Goal: Find specific page/section: Find specific page/section

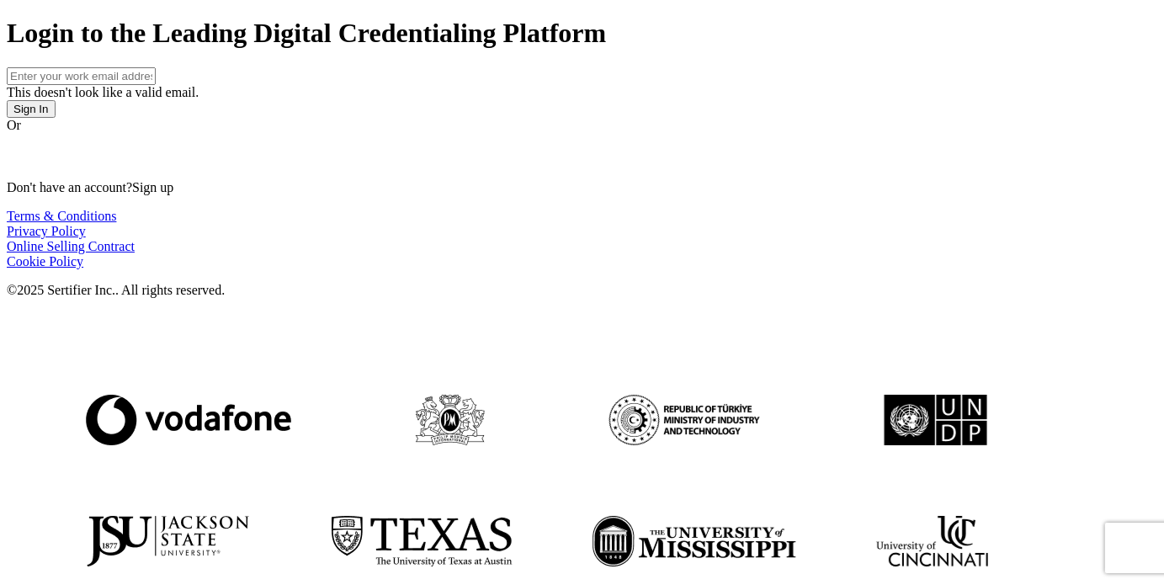
click at [156, 85] on input "text" at bounding box center [81, 76] width 149 height 18
type input "[EMAIL_ADDRESS][DOMAIN_NAME]"
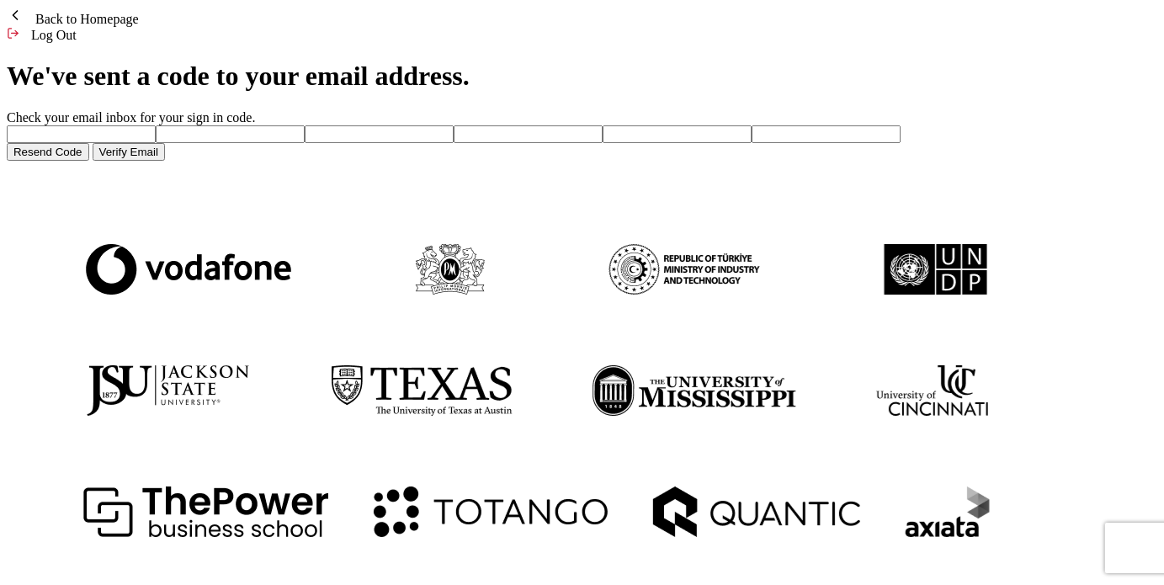
paste input "4"
type input "4"
type input "3"
type input "9"
type input "4"
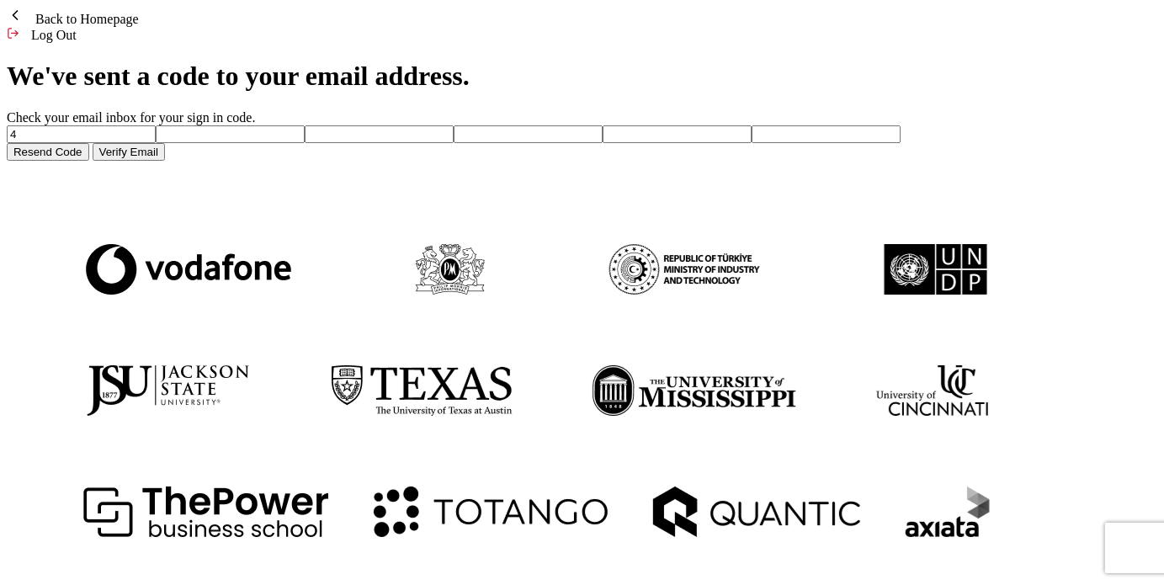
type input "7"
type input "3"
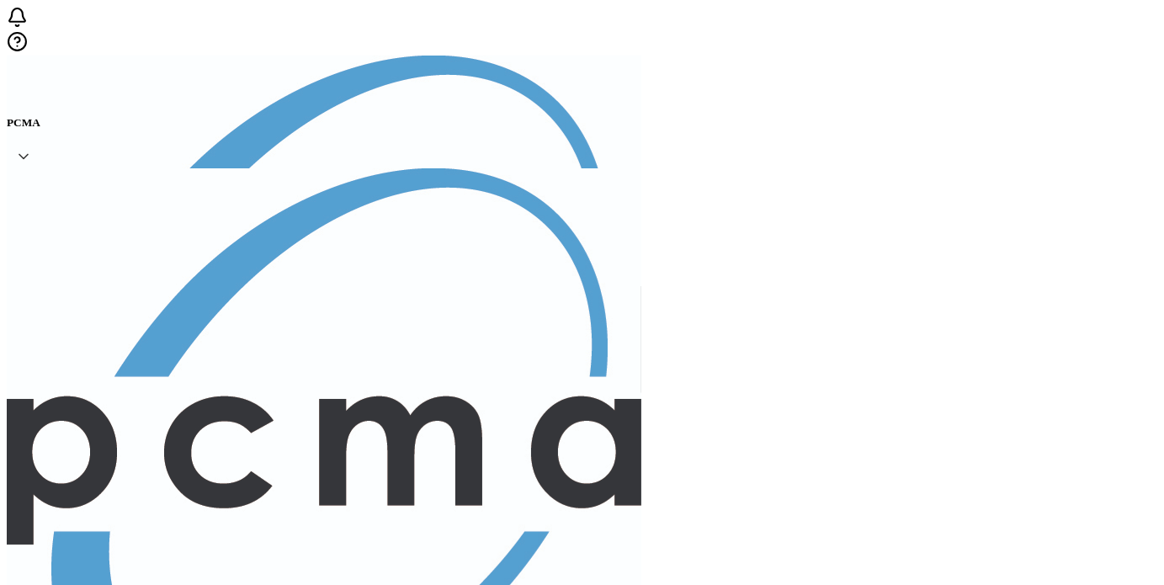
type input "[PERSON_NAME]"
